Goal: Task Accomplishment & Management: Manage account settings

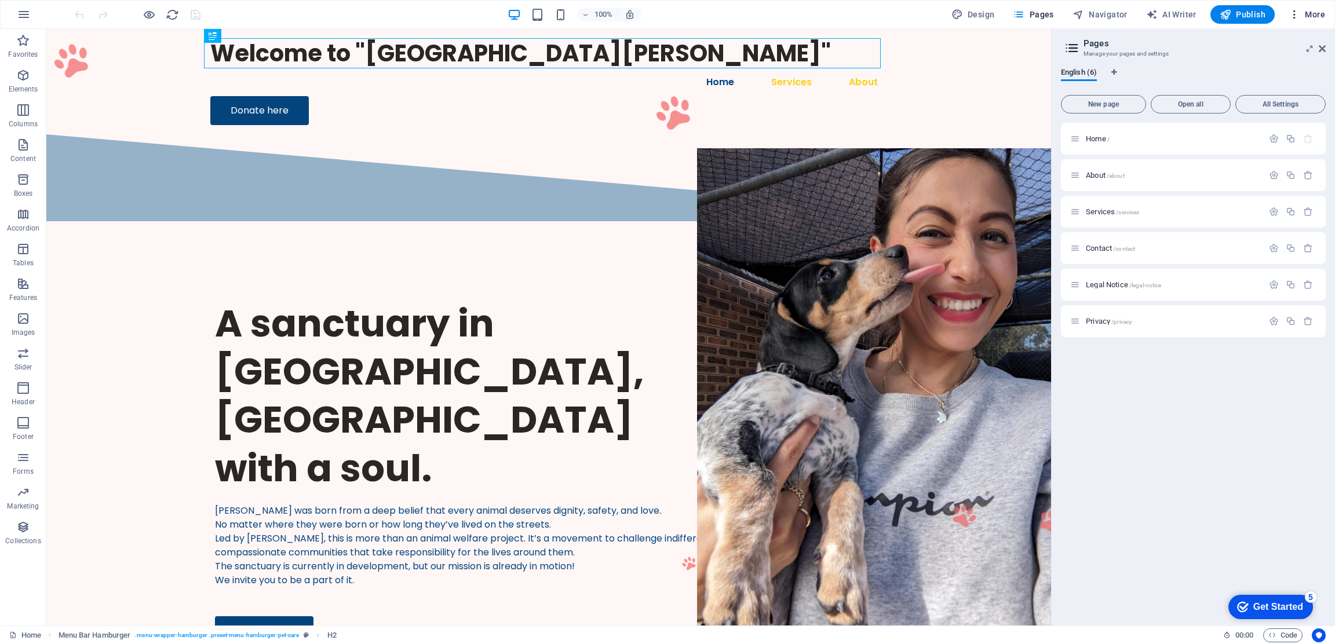
click at [1266, 49] on h6 "Website Settings" at bounding box center [1282, 45] width 69 height 14
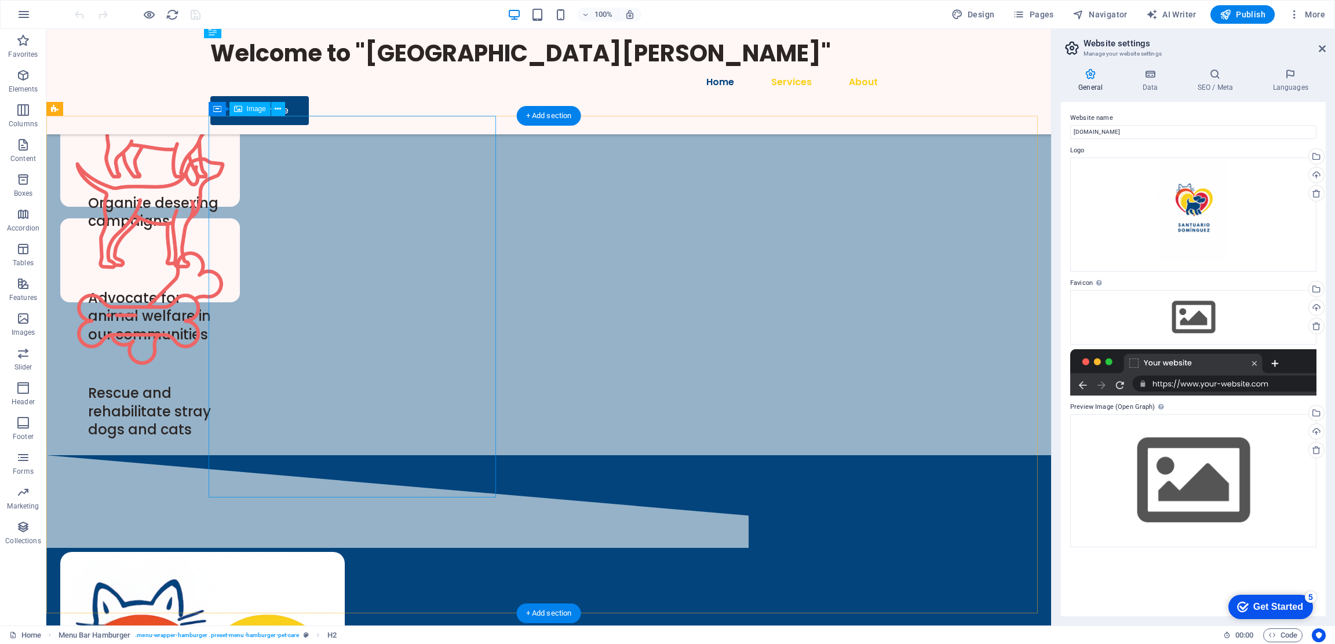
scroll to position [921, 0]
